Goal: Information Seeking & Learning: Learn about a topic

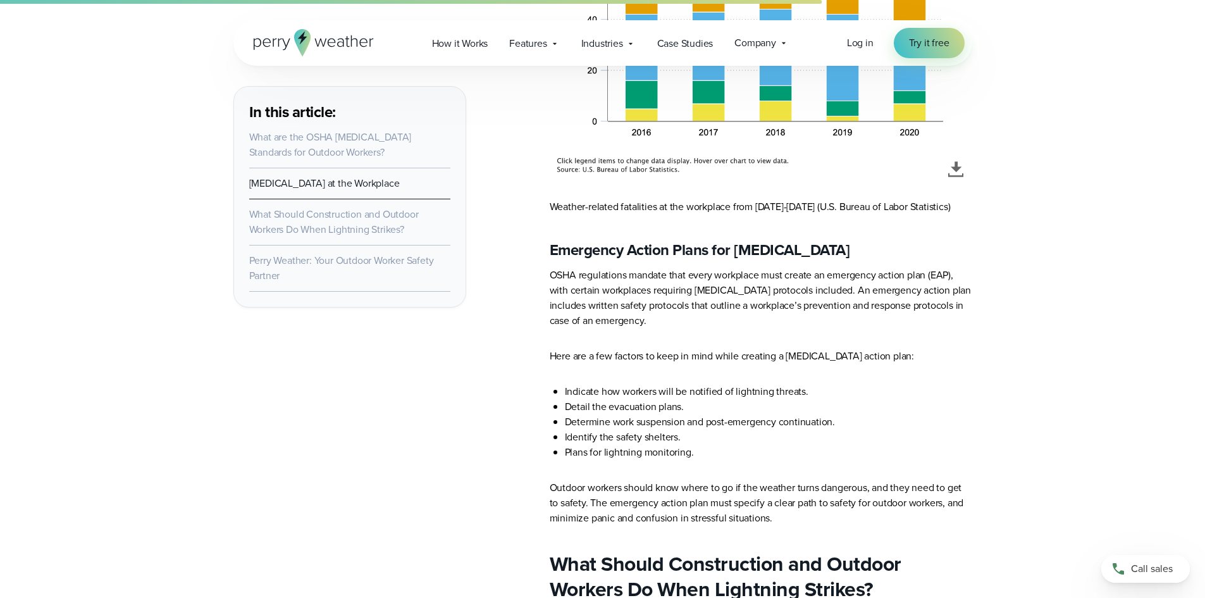
scroll to position [4275, 0]
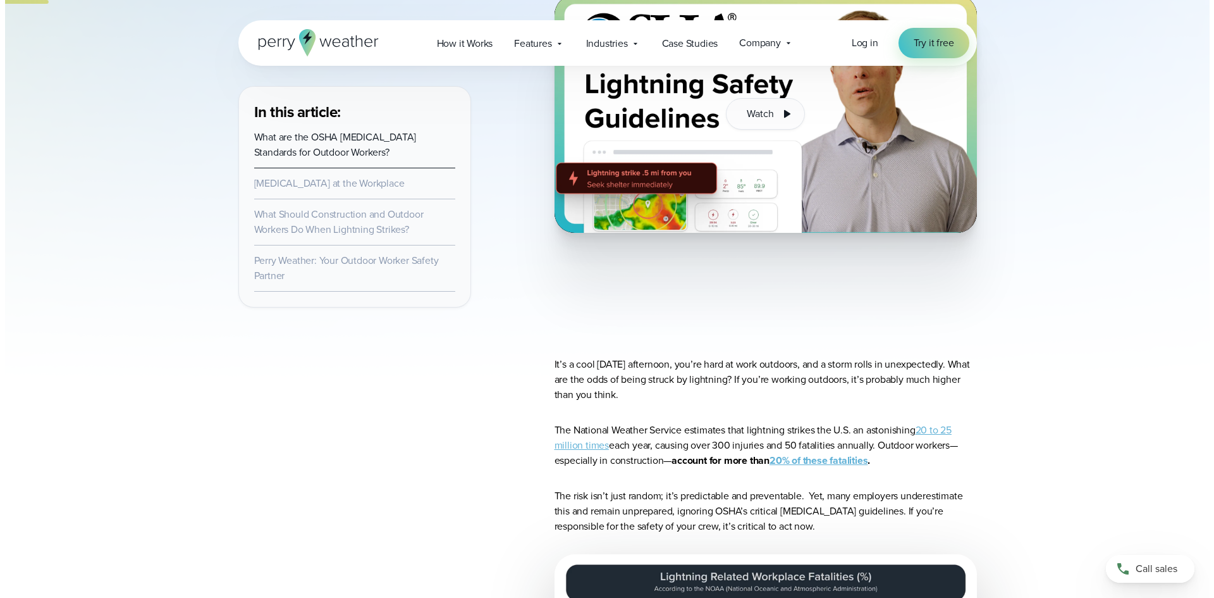
scroll to position [291, 0]
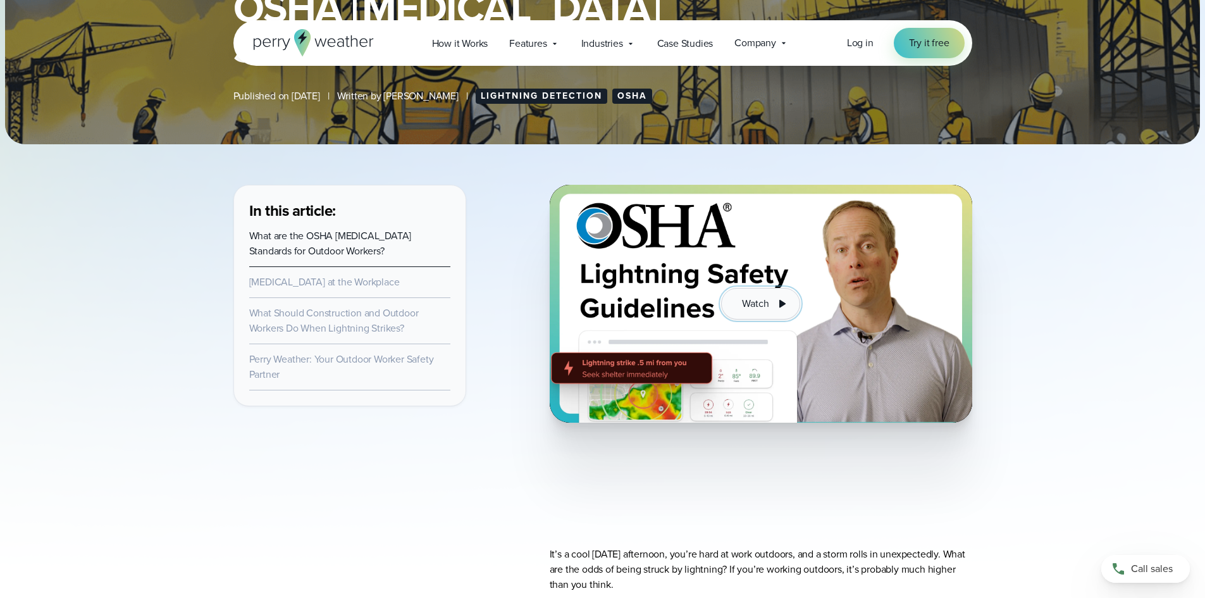
click at [779, 303] on icon at bounding box center [782, 304] width 6 height 8
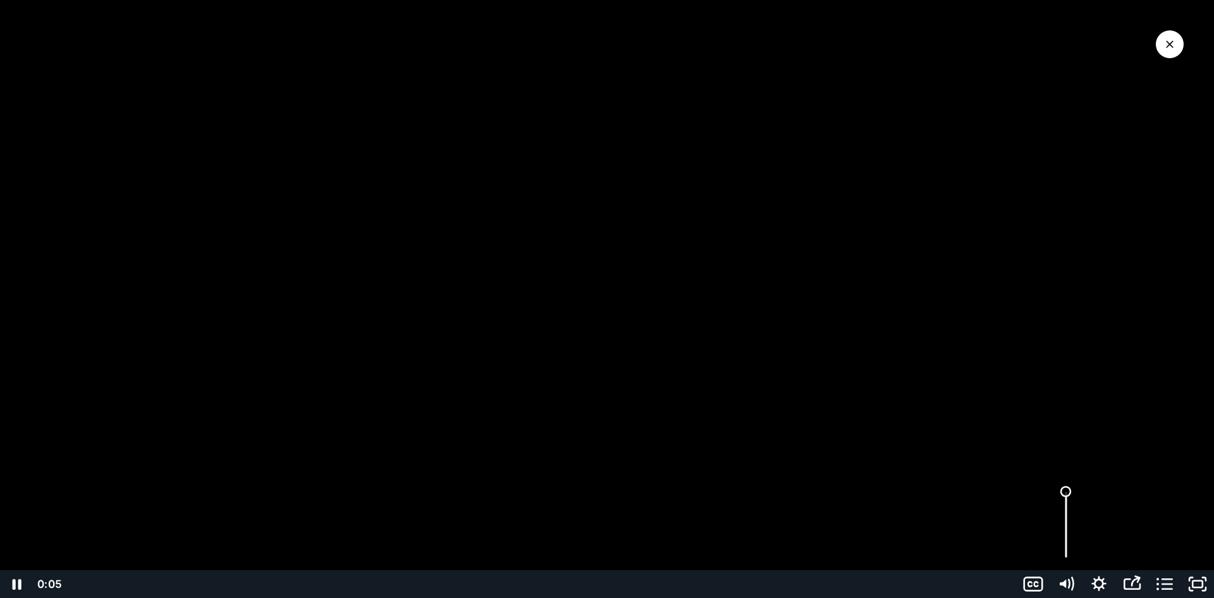
drag, startPoint x: 1069, startPoint y: 495, endPoint x: 1062, endPoint y: 472, distance: 24.4
click at [1062, 472] on div "Click for sound @keyframes VOLUME_SMALL_WAVE_FLASH { 0% { opacity: 0; } 33% { o…" at bounding box center [607, 299] width 1214 height 598
click at [21, 583] on icon "Pause" at bounding box center [16, 584] width 11 height 13
